Goal: Task Accomplishment & Management: Manage account settings

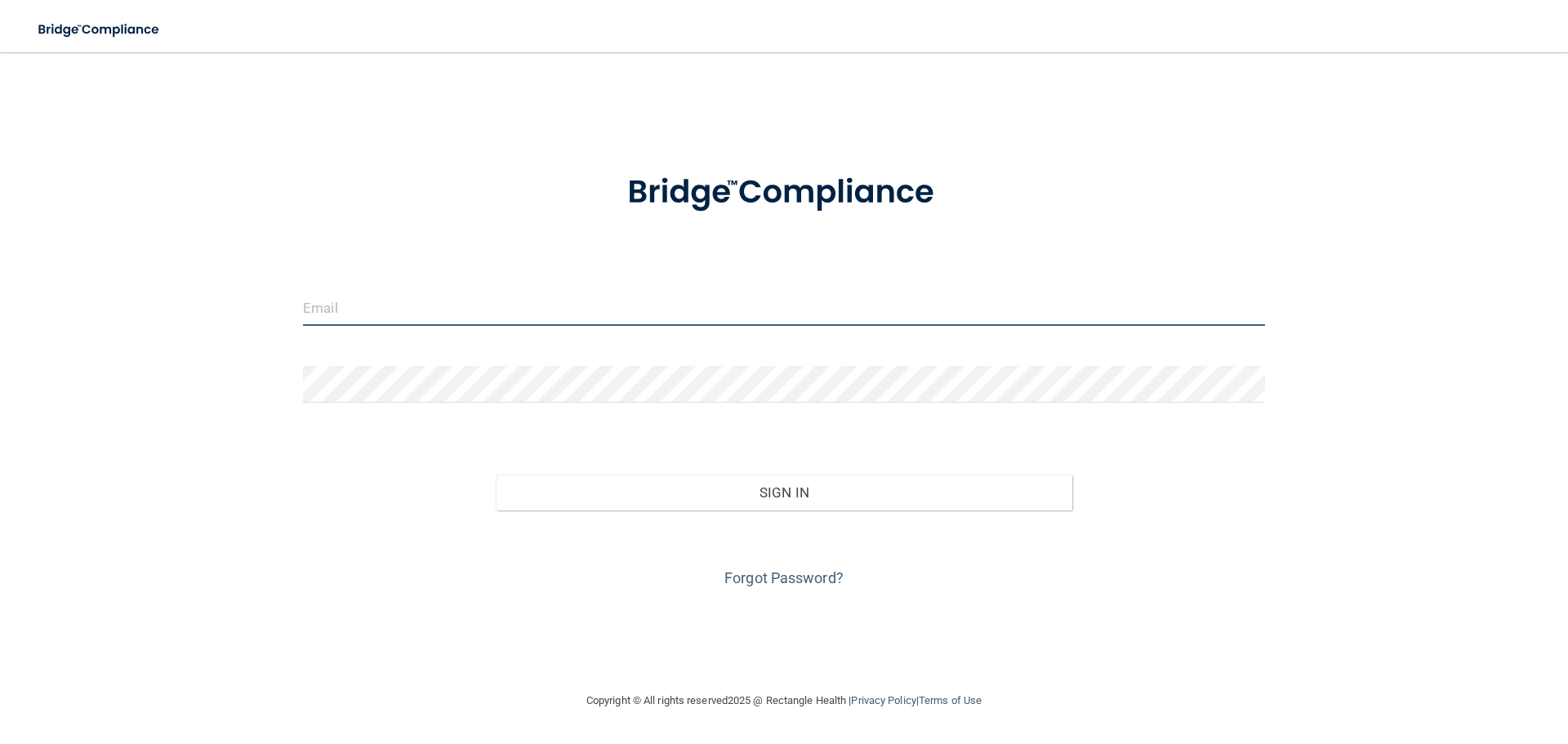
click at [388, 325] on input "email" at bounding box center [784, 308] width 962 height 37
click at [560, 303] on input "[PERSON_NAME][EMAIL_ADDRESS][PERSON_NAME][DOMAIN_NAME]" at bounding box center [784, 308] width 962 height 37
drag, startPoint x: 500, startPoint y: 299, endPoint x: 157, endPoint y: 326, distance: 344.1
click at [157, 326] on div "[PERSON_NAME][EMAIL_ADDRESS][PERSON_NAME][DOMAIN_NAME] Invalid email/password. …" at bounding box center [784, 371] width 1503 height 606
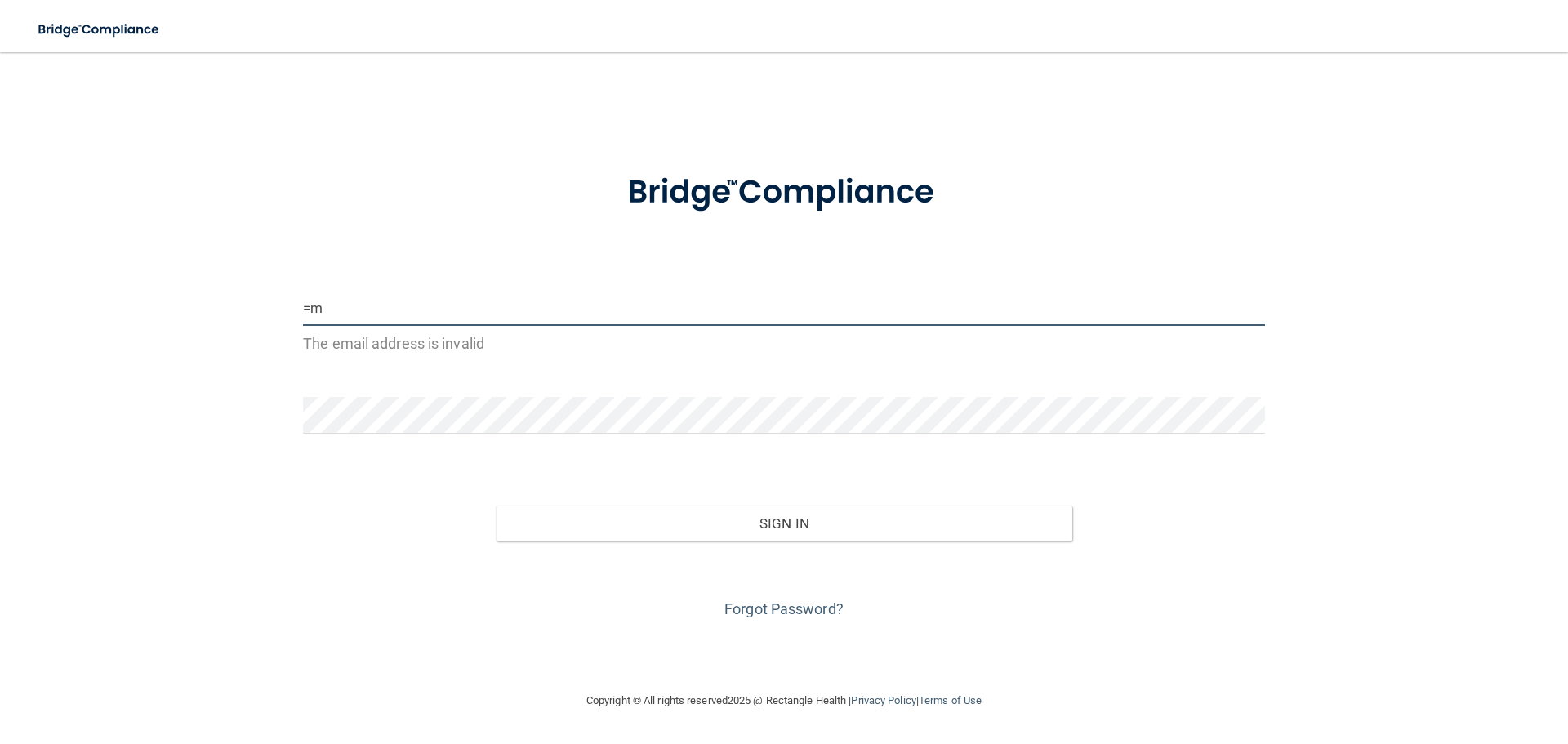
type input "="
click at [388, 301] on input "email" at bounding box center [784, 308] width 962 height 37
type input "[EMAIL_ADDRESS][DOMAIN_NAME]"
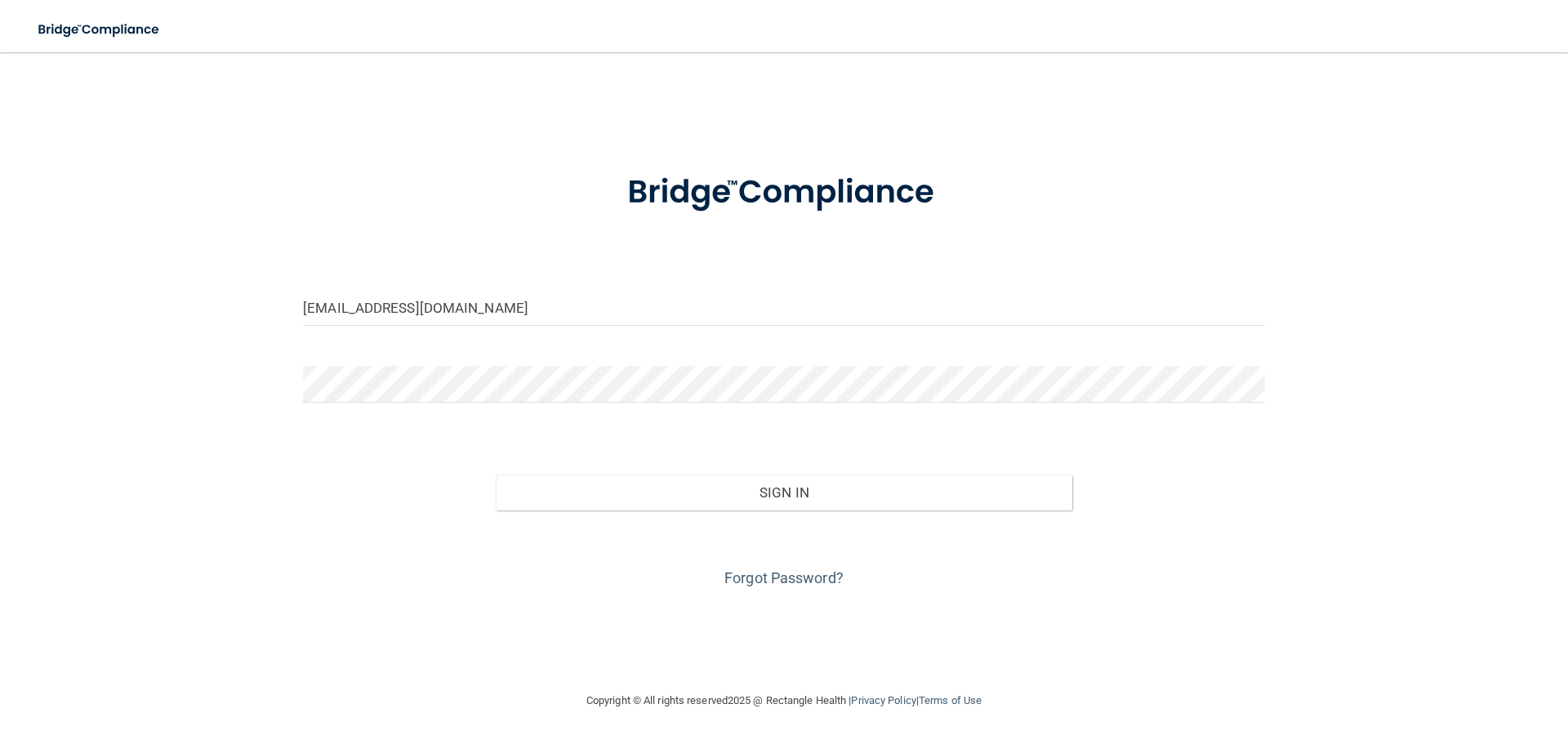
click at [416, 409] on div at bounding box center [784, 390] width 987 height 49
click at [496, 474] on button "Sign In" at bounding box center [785, 493] width 577 height 36
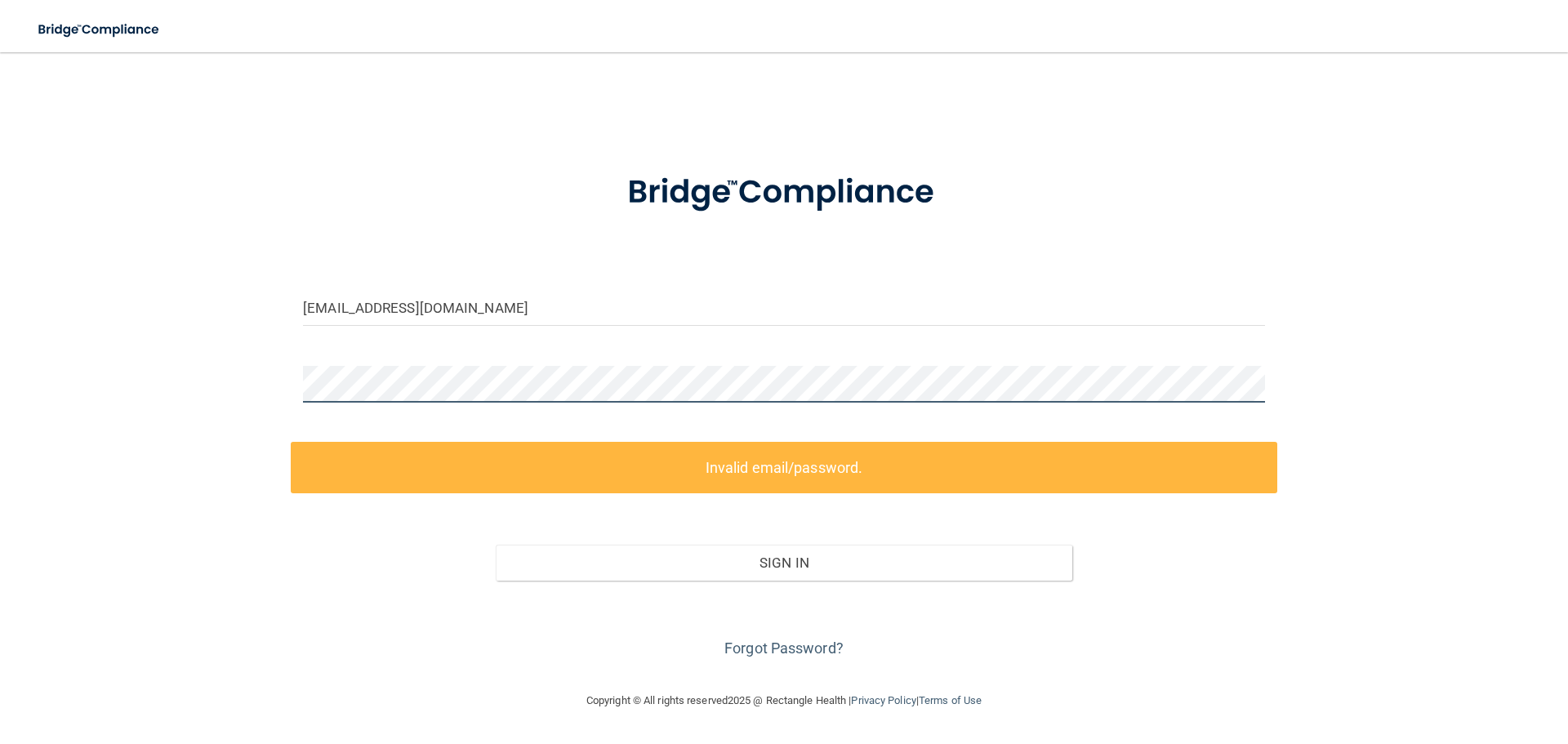
click at [0, 373] on main "[EMAIL_ADDRESS][DOMAIN_NAME] Invalid email/password. You don't have permission …" at bounding box center [784, 397] width 1568 height 691
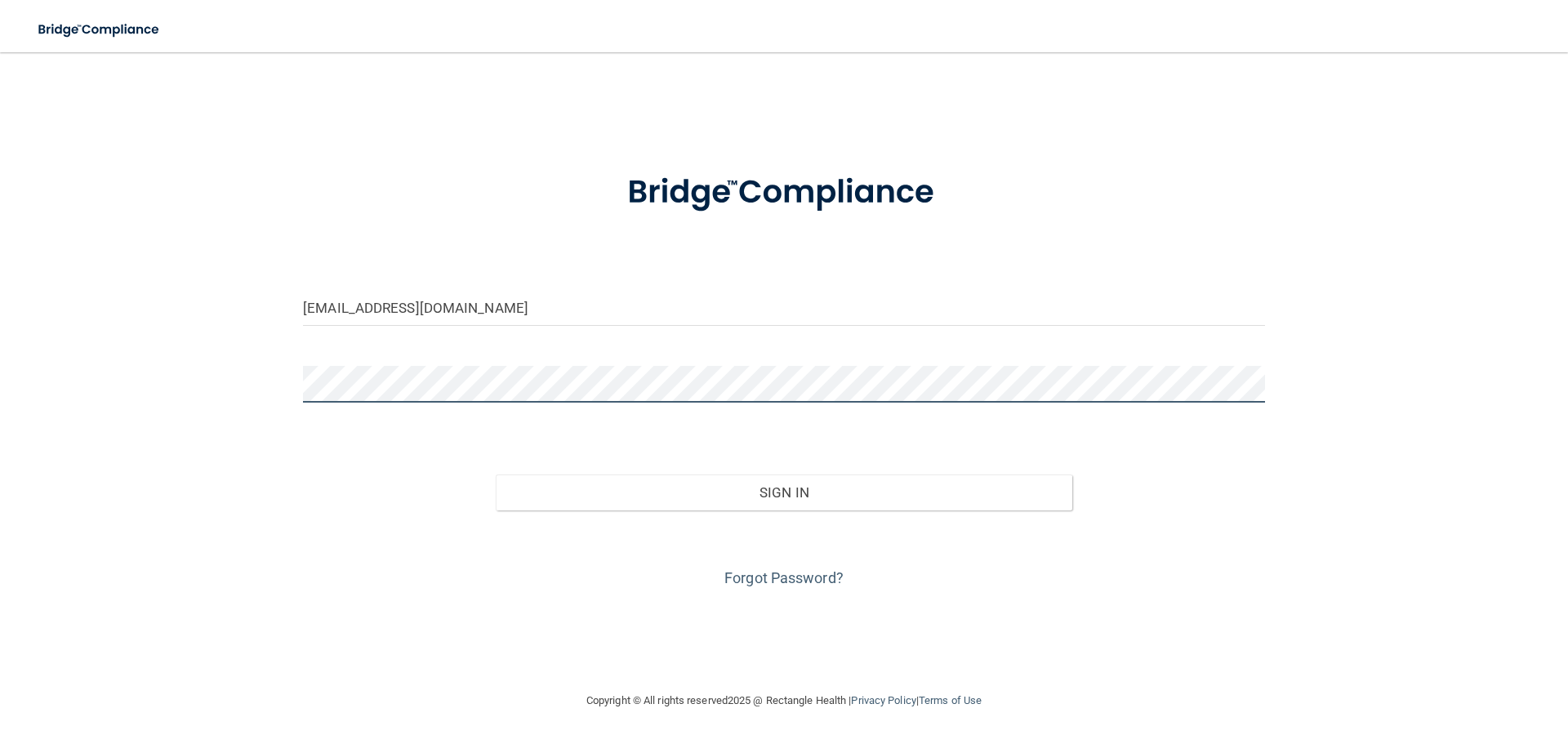
click at [496, 474] on button "Sign In" at bounding box center [785, 493] width 577 height 36
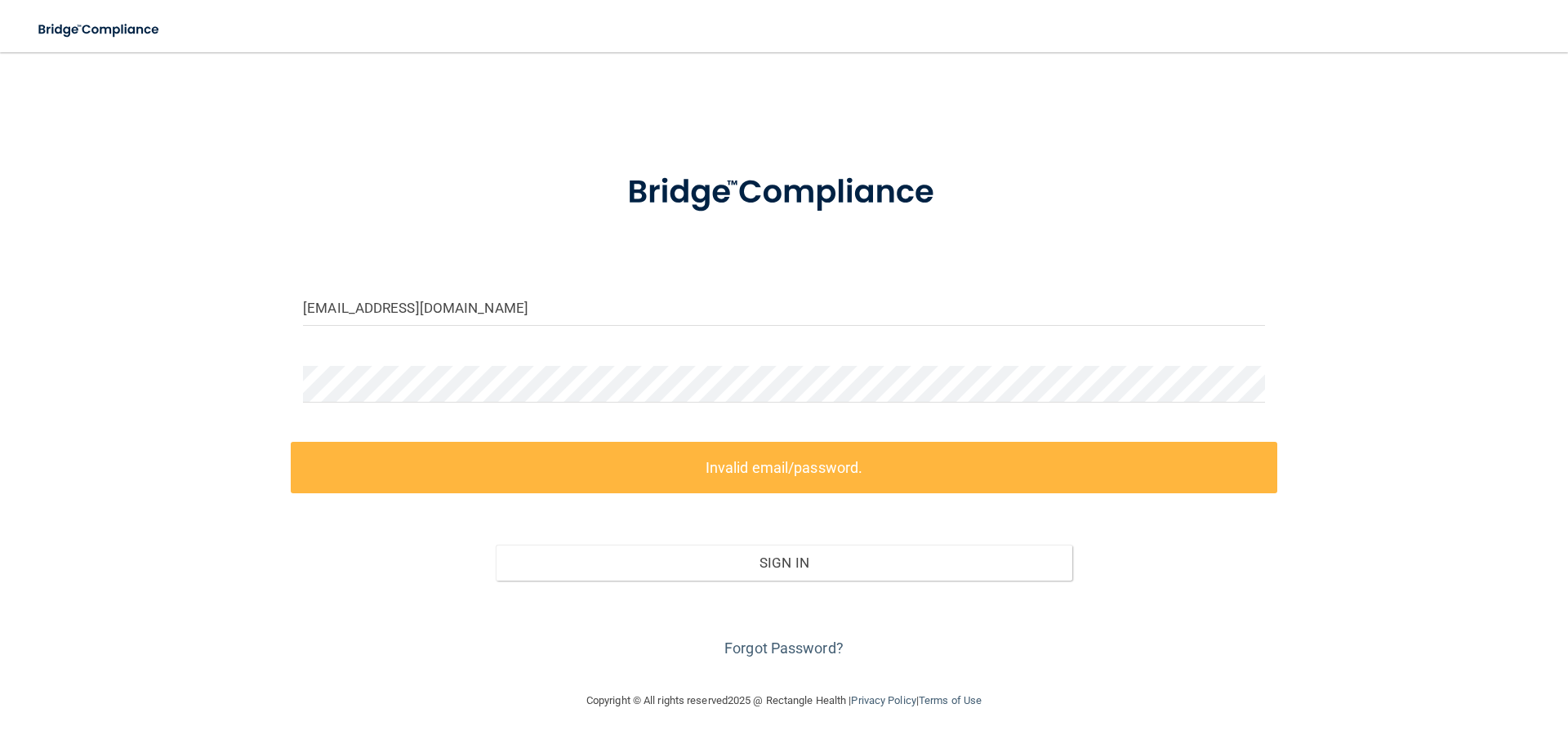
click at [1518, 597] on div "[EMAIL_ADDRESS][DOMAIN_NAME] Invalid email/password. You don't have permission …" at bounding box center [784, 371] width 1503 height 606
click at [125, 392] on div "[EMAIL_ADDRESS][DOMAIN_NAME] Invalid email/password. You don't have permission …" at bounding box center [784, 371] width 1503 height 606
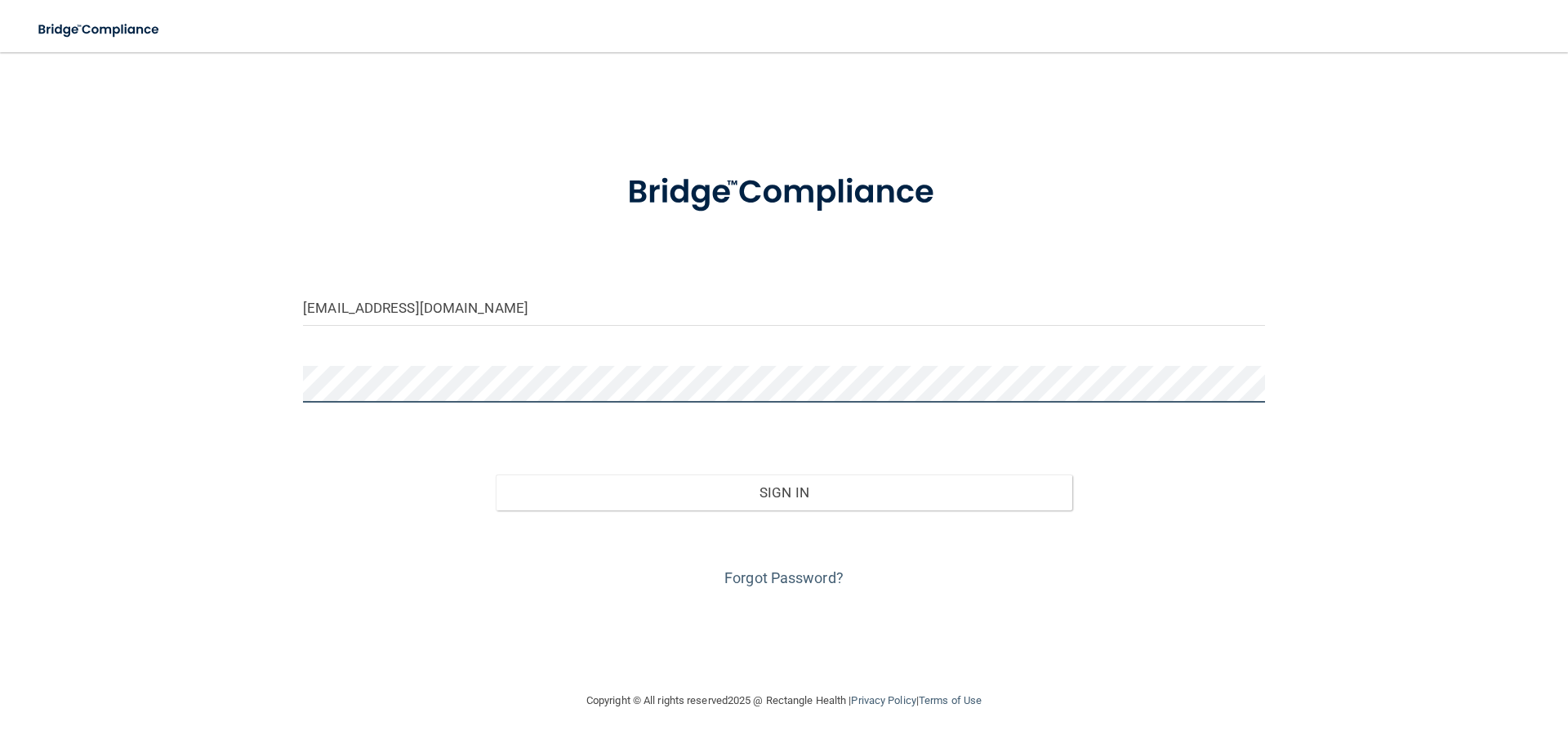
click at [496, 474] on button "Sign In" at bounding box center [785, 493] width 577 height 36
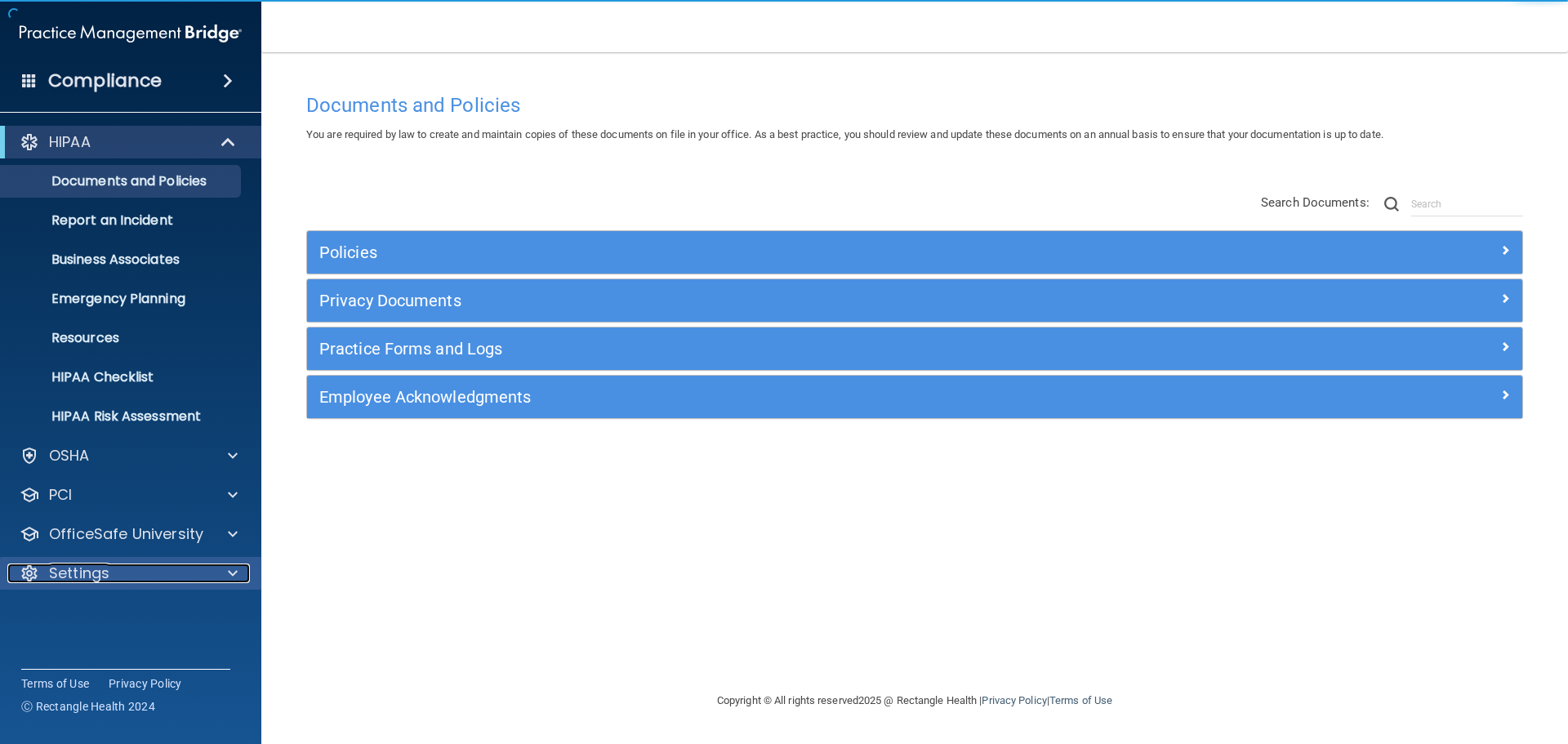
click at [123, 570] on div "Settings" at bounding box center [109, 573] width 202 height 20
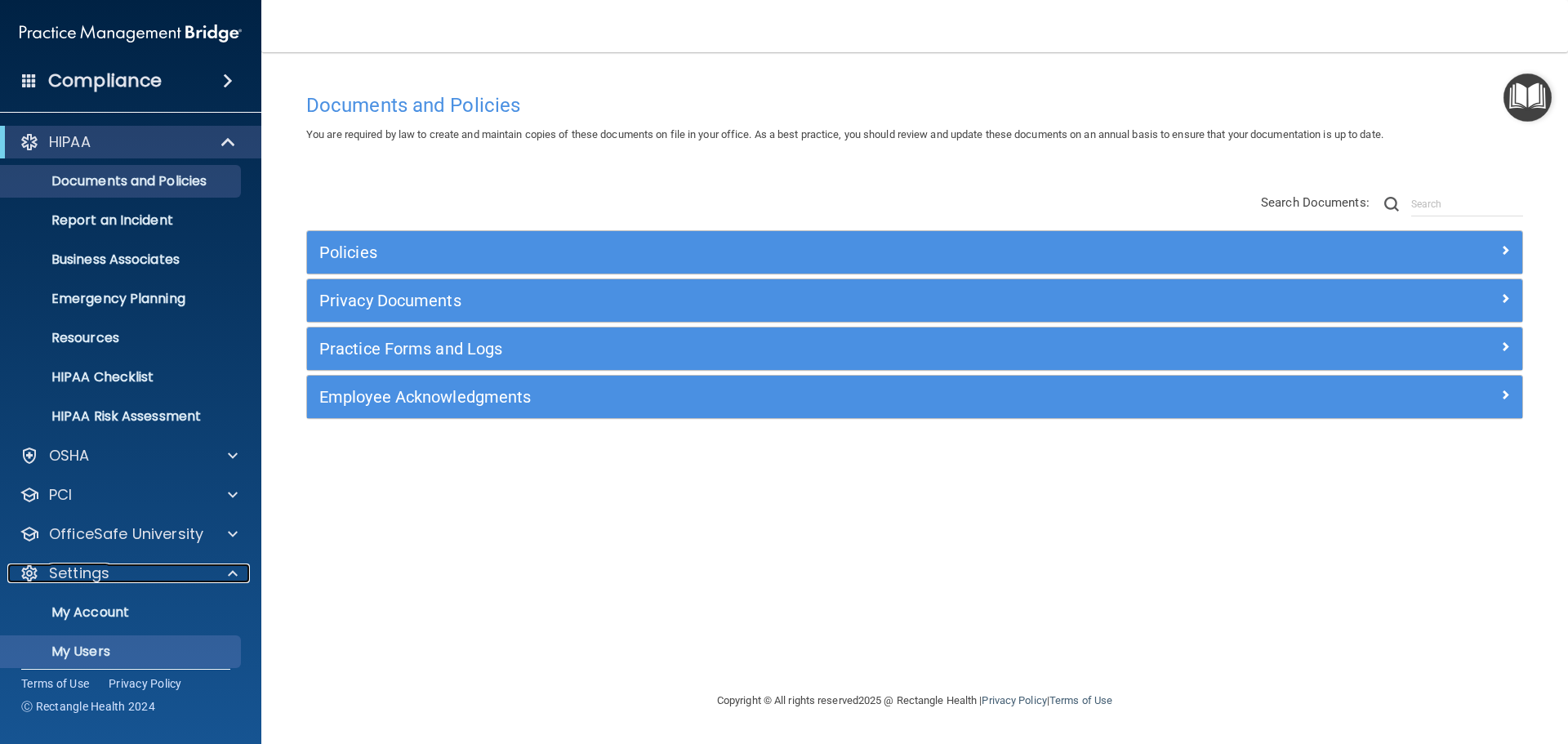
scroll to position [82, 0]
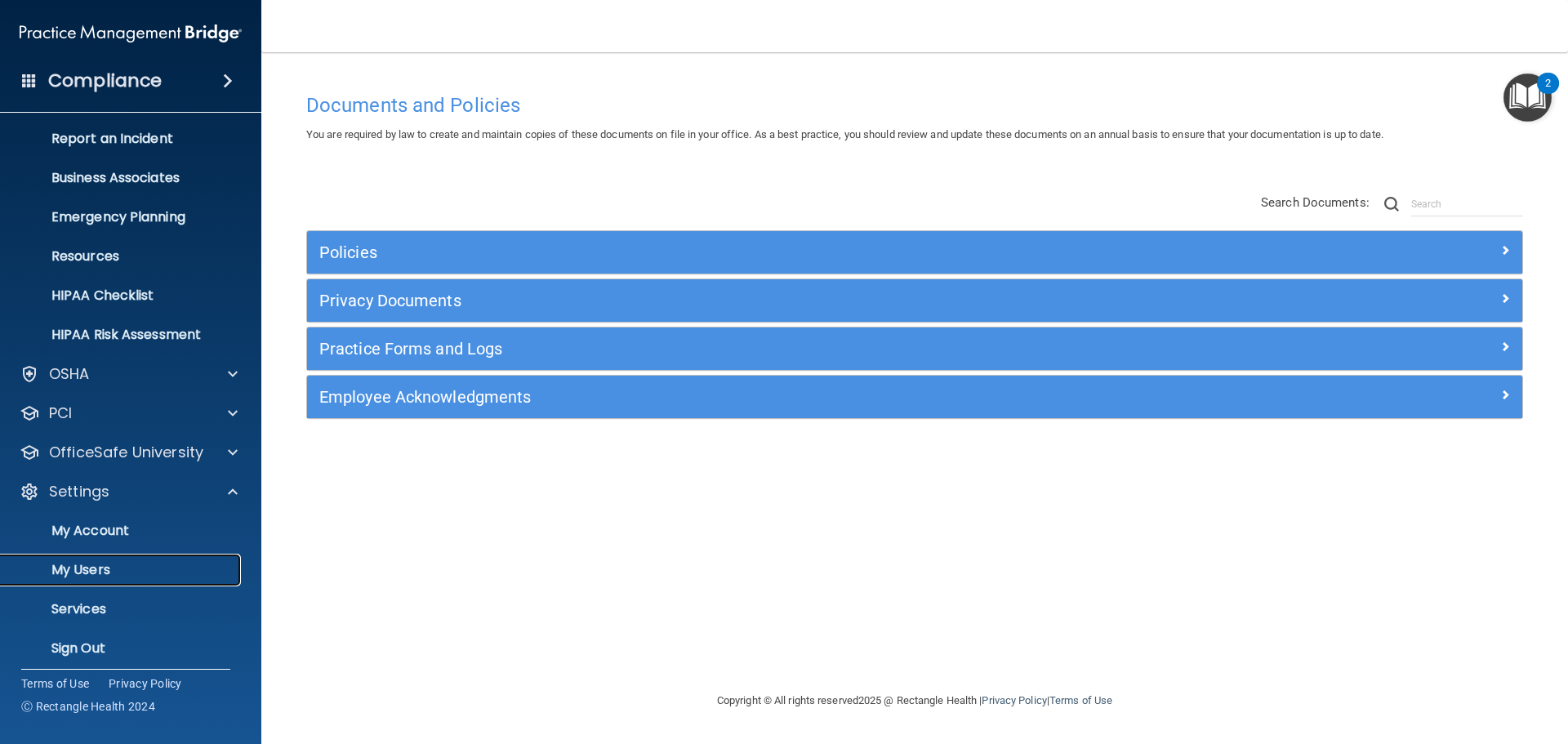
click at [104, 573] on p "My Users" at bounding box center [122, 569] width 223 height 16
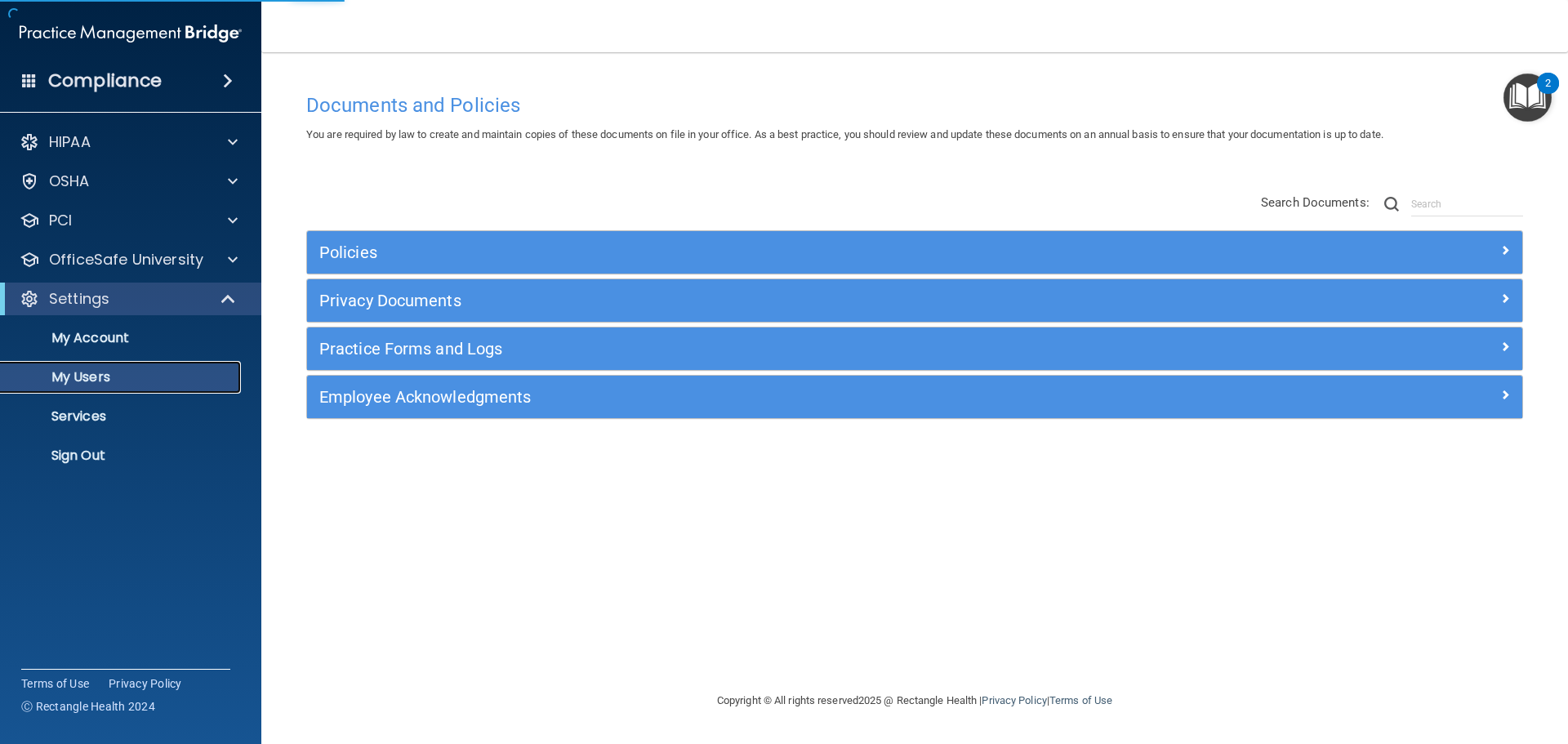
select select "20"
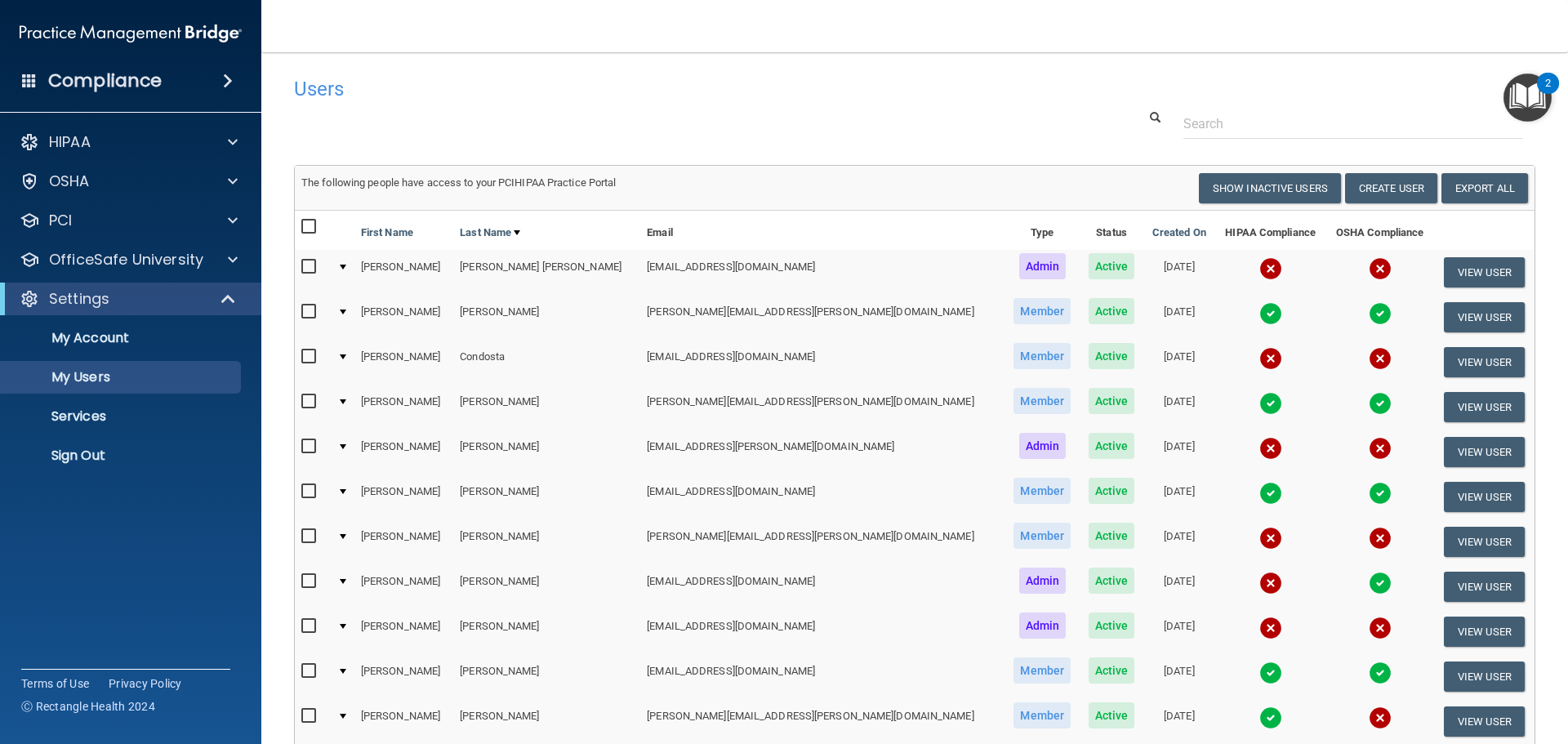
click at [297, 447] on td at bounding box center [313, 452] width 36 height 45
click at [304, 447] on input "checkbox" at bounding box center [311, 446] width 19 height 13
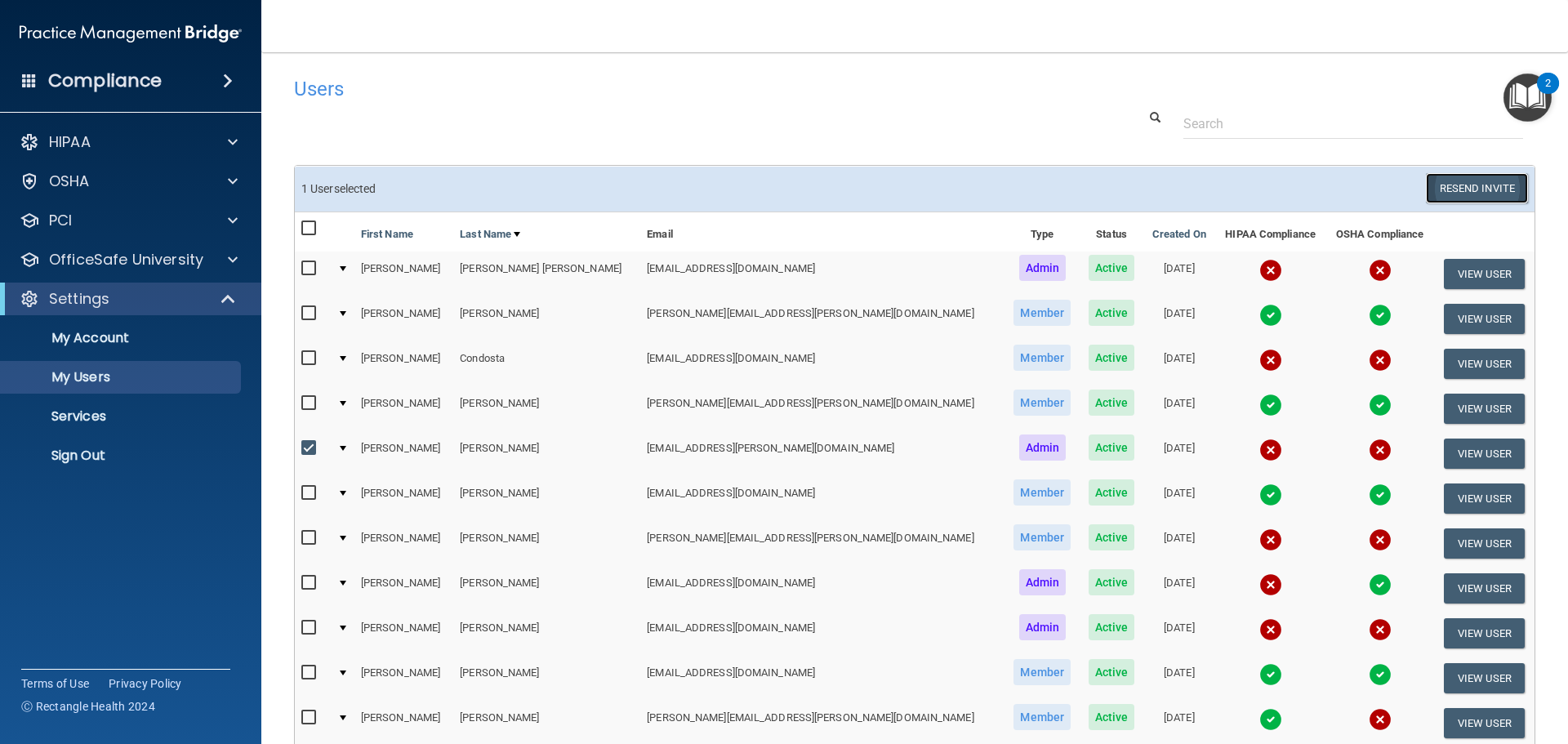
click at [1450, 187] on button "Resend Invite" at bounding box center [1477, 188] width 102 height 30
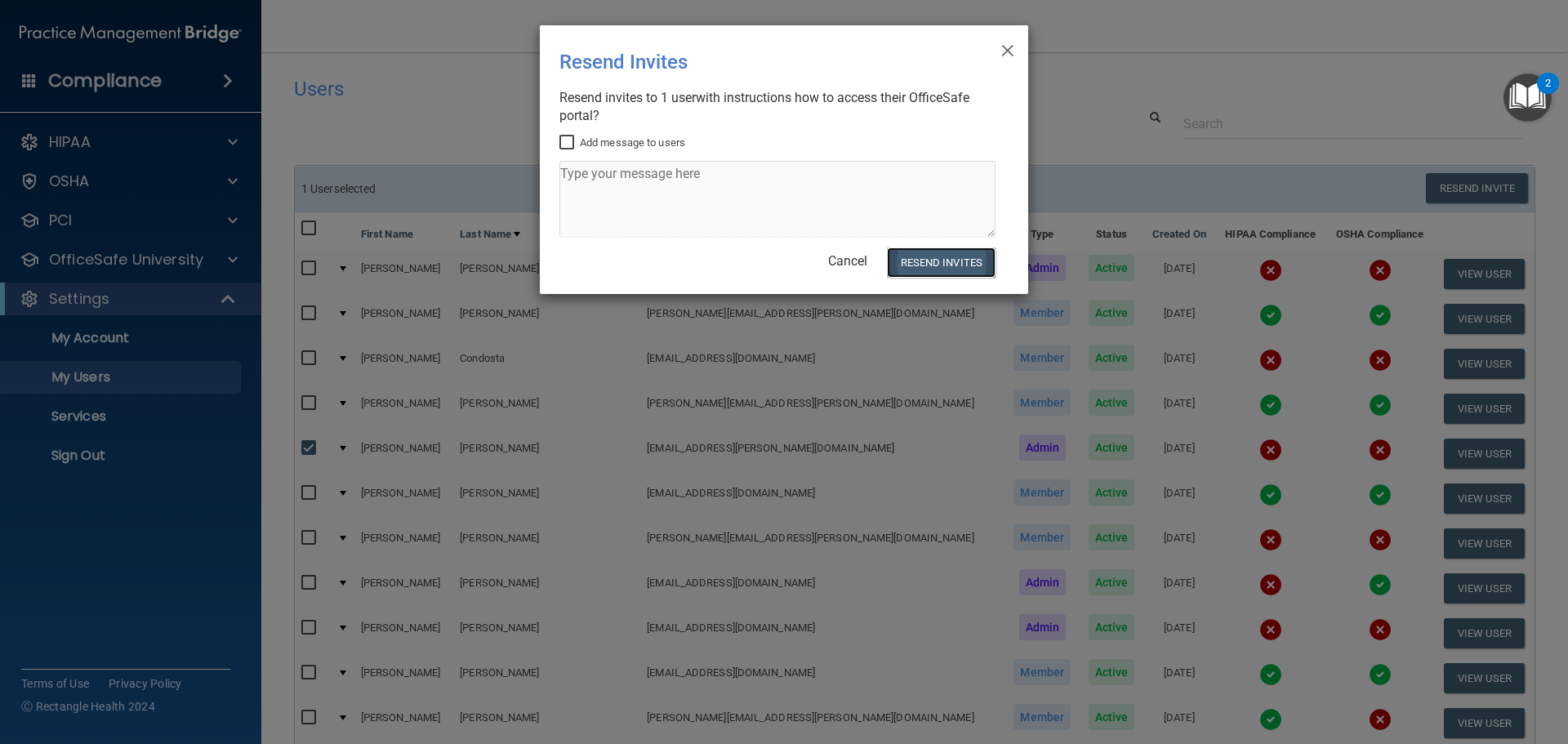
click at [949, 260] on button "Resend Invites" at bounding box center [941, 262] width 109 height 30
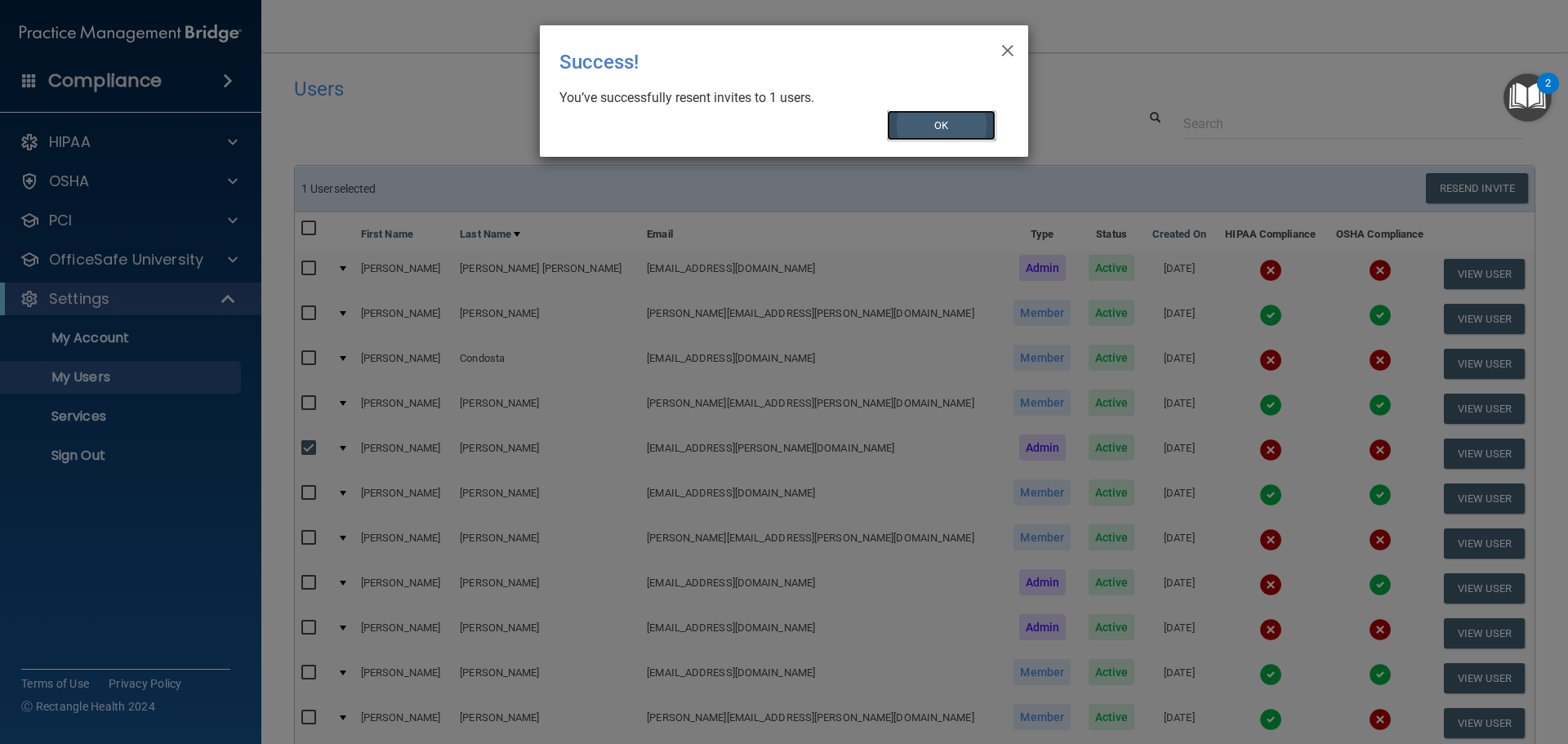
drag, startPoint x: 972, startPoint y: 123, endPoint x: 953, endPoint y: 118, distance: 19.6
click at [970, 123] on button "OK" at bounding box center [941, 125] width 110 height 30
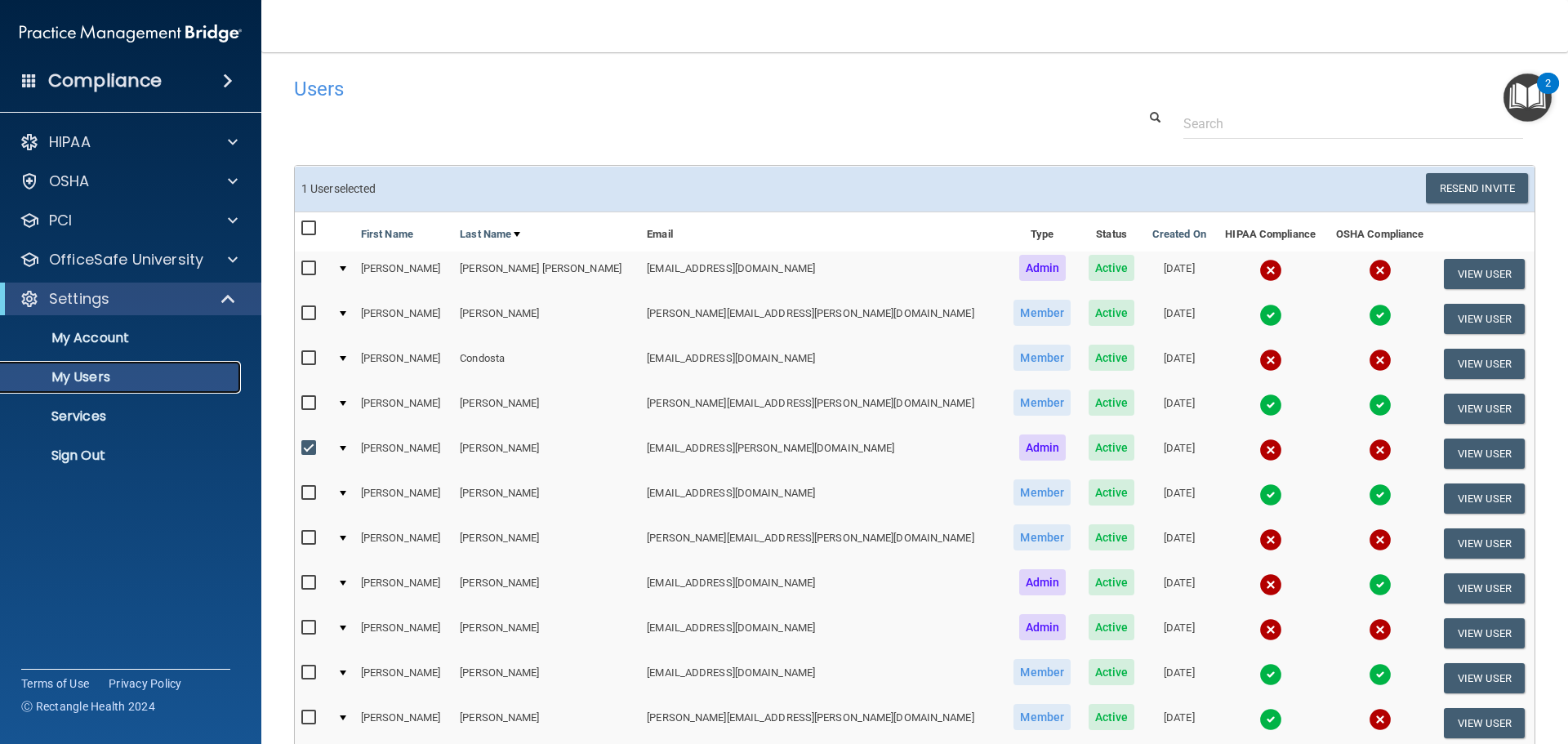
click at [77, 369] on p "My Users" at bounding box center [122, 377] width 223 height 16
click at [74, 378] on p "My Users" at bounding box center [122, 377] width 223 height 16
click at [315, 442] on input "checkbox" at bounding box center [311, 448] width 19 height 13
checkbox input "false"
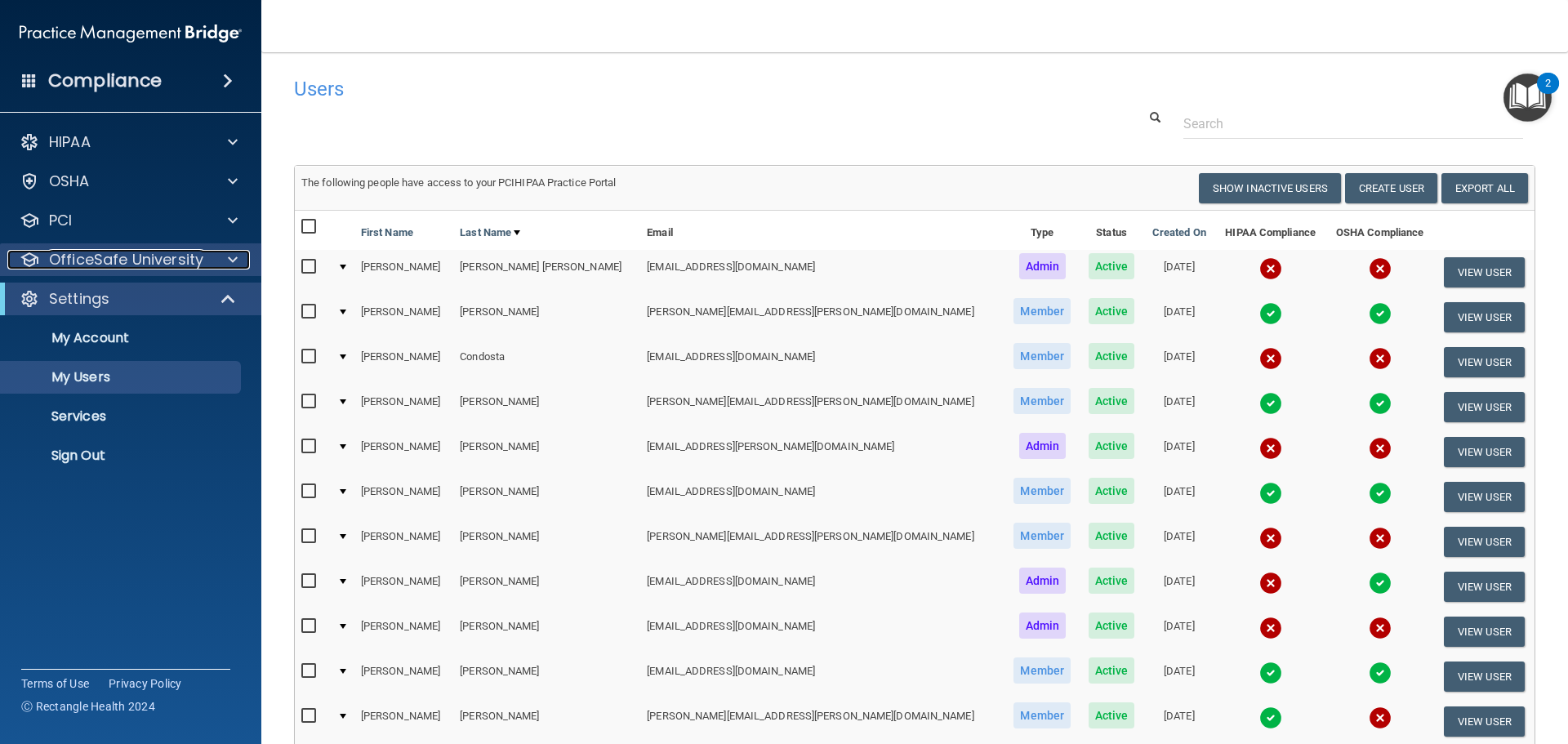
click at [92, 264] on p "OfficeSafe University" at bounding box center [126, 259] width 155 height 20
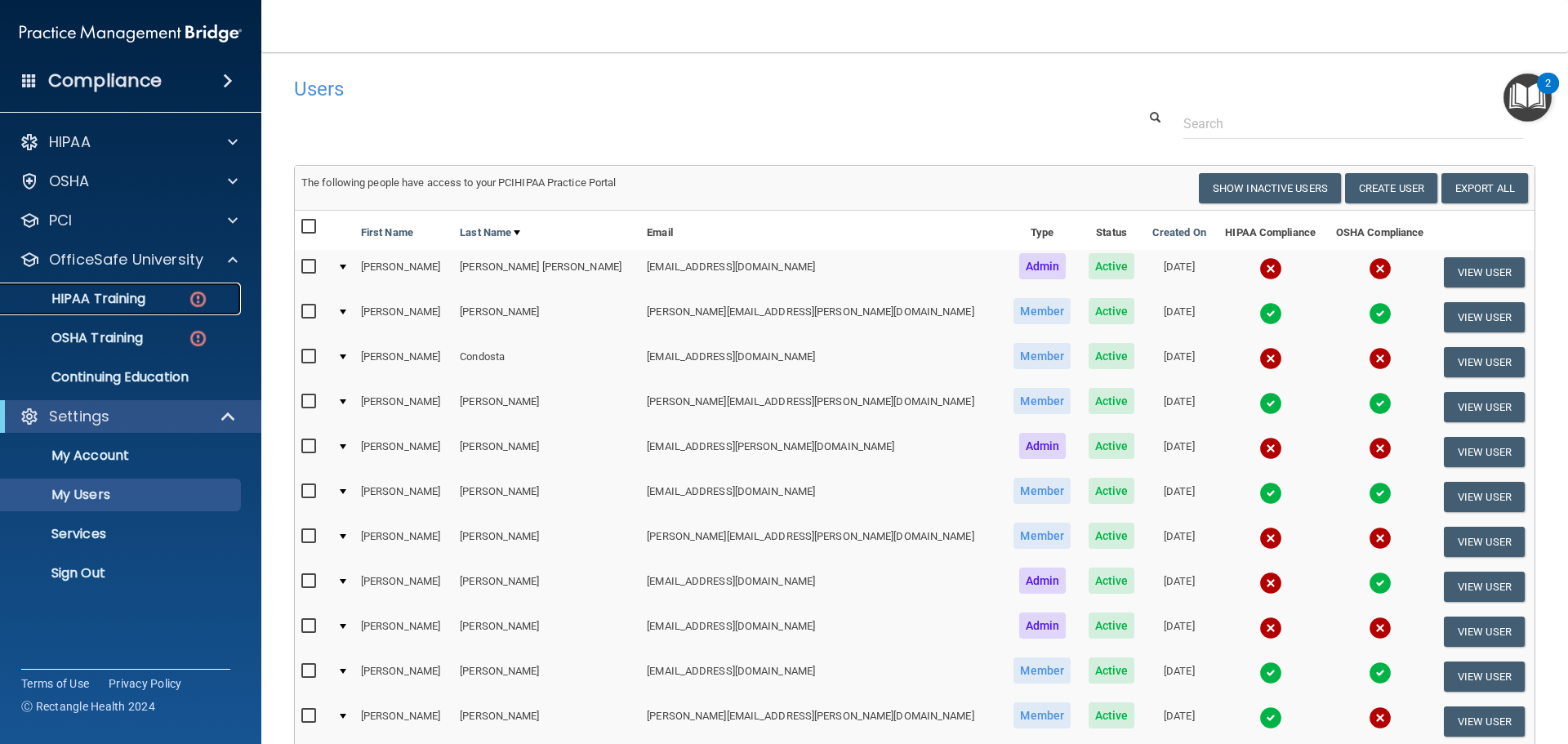
click at [169, 302] on div "HIPAA Training" at bounding box center [122, 298] width 223 height 16
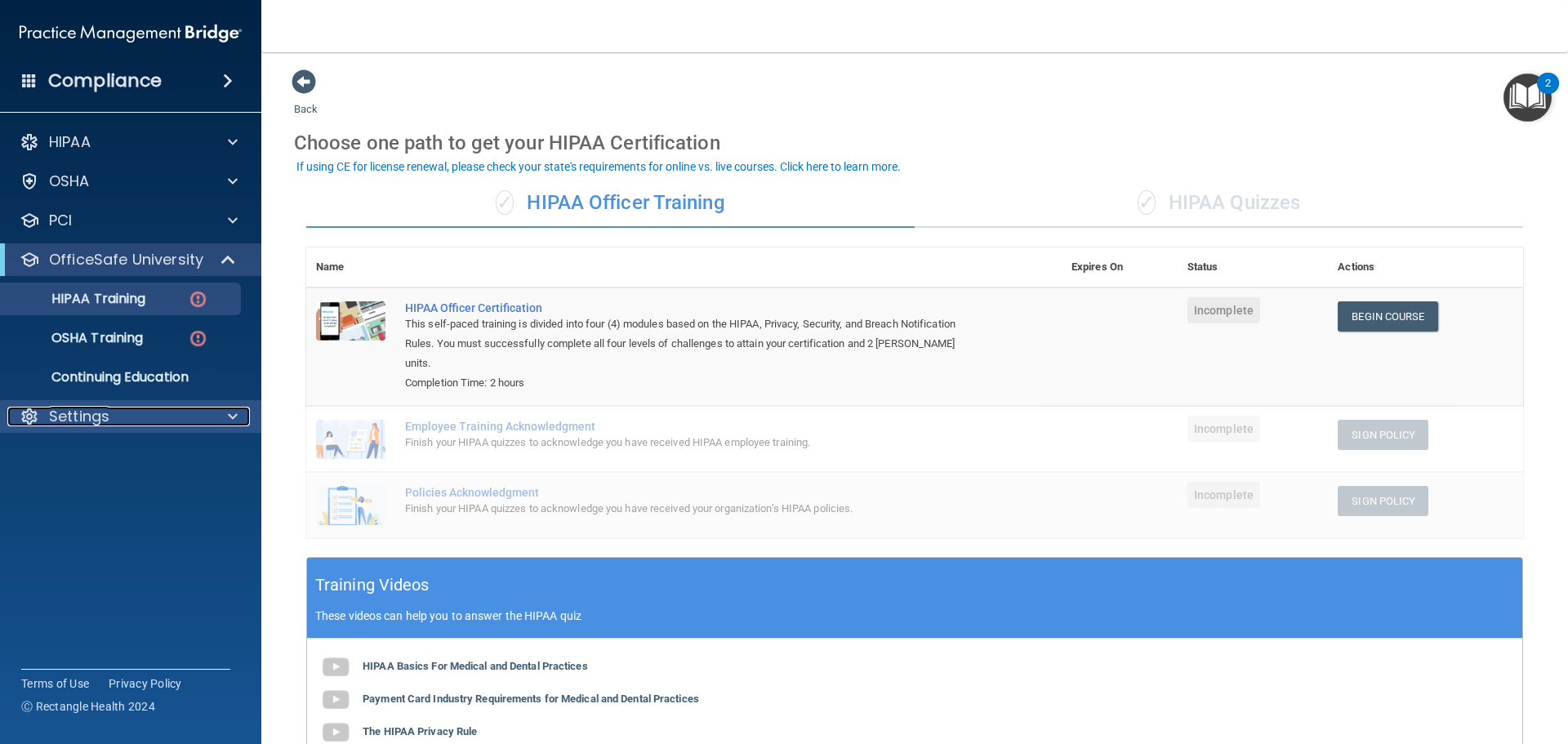
click at [113, 417] on div "Settings" at bounding box center [109, 417] width 202 height 20
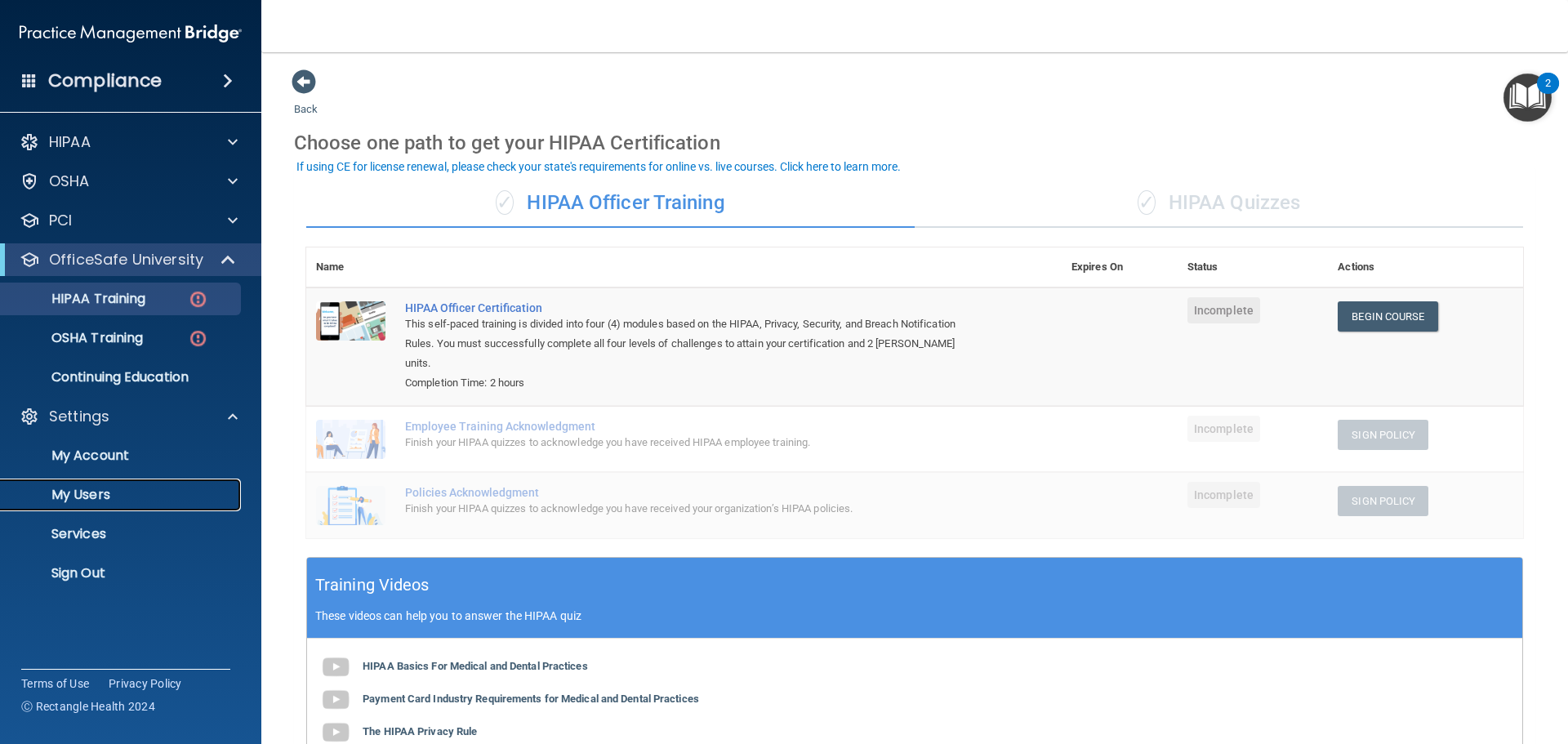
click at [95, 494] on p "My Users" at bounding box center [122, 494] width 223 height 16
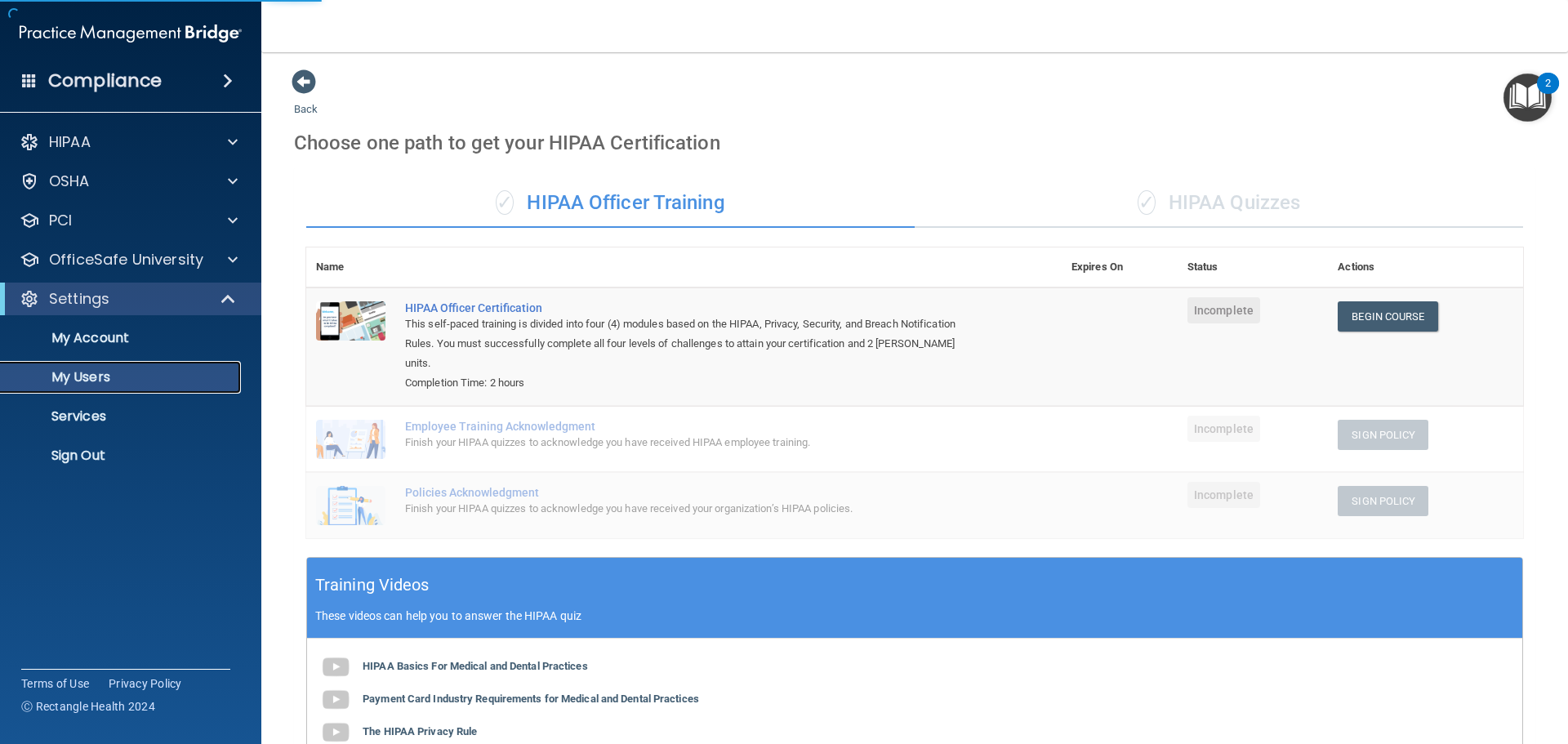
select select "20"
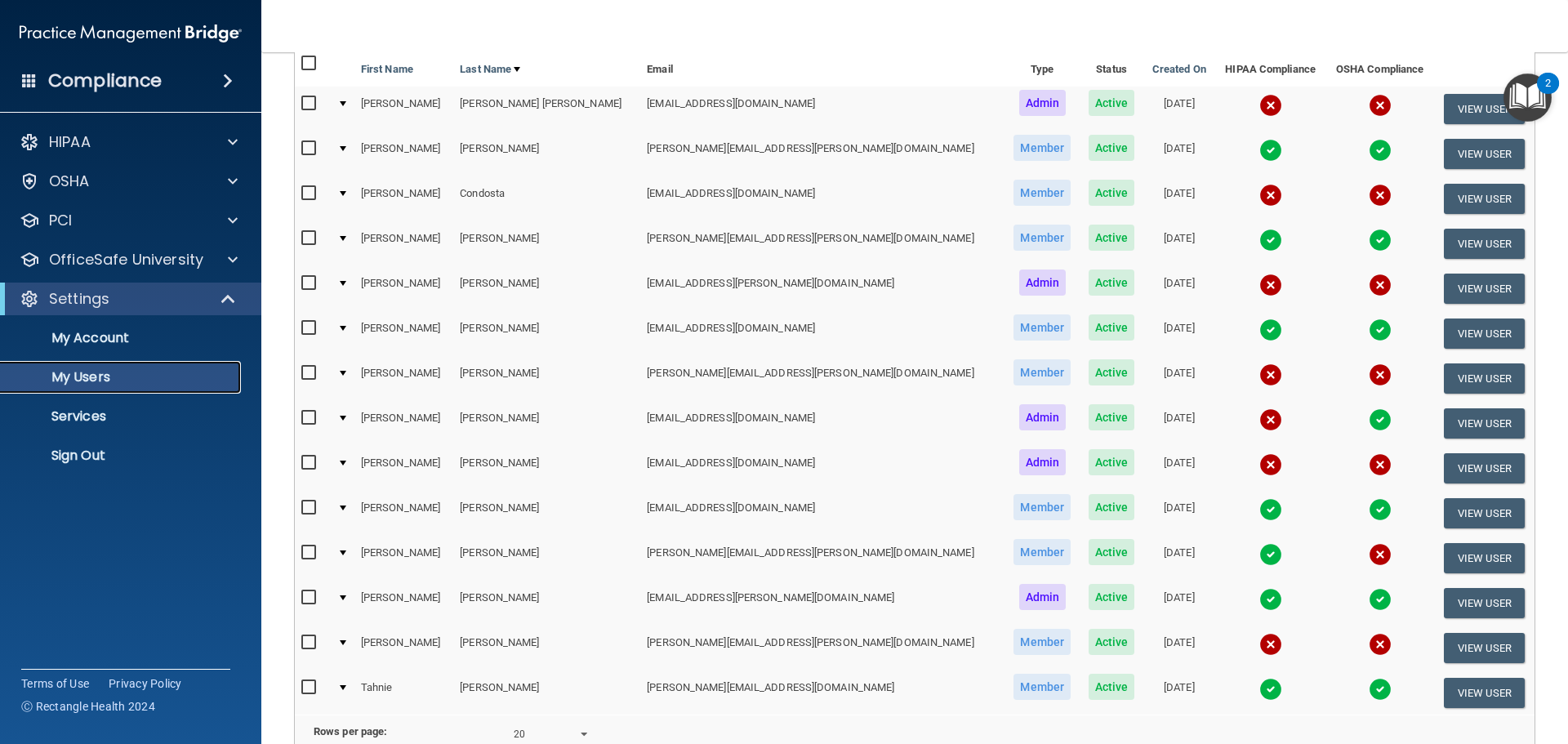
scroll to position [245, 0]
